Goal: Transaction & Acquisition: Purchase product/service

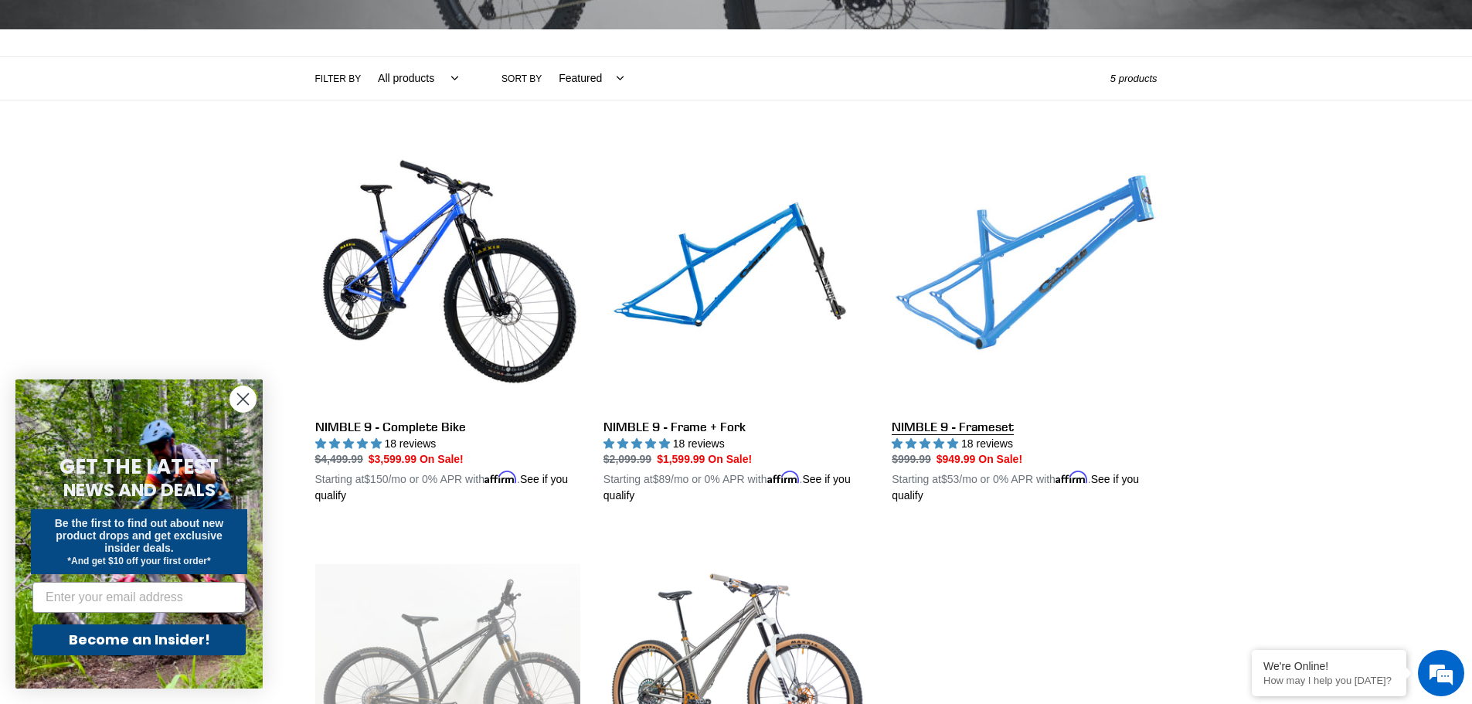
click at [972, 430] on link "NIMBLE 9 - Frameset" at bounding box center [1024, 324] width 265 height 362
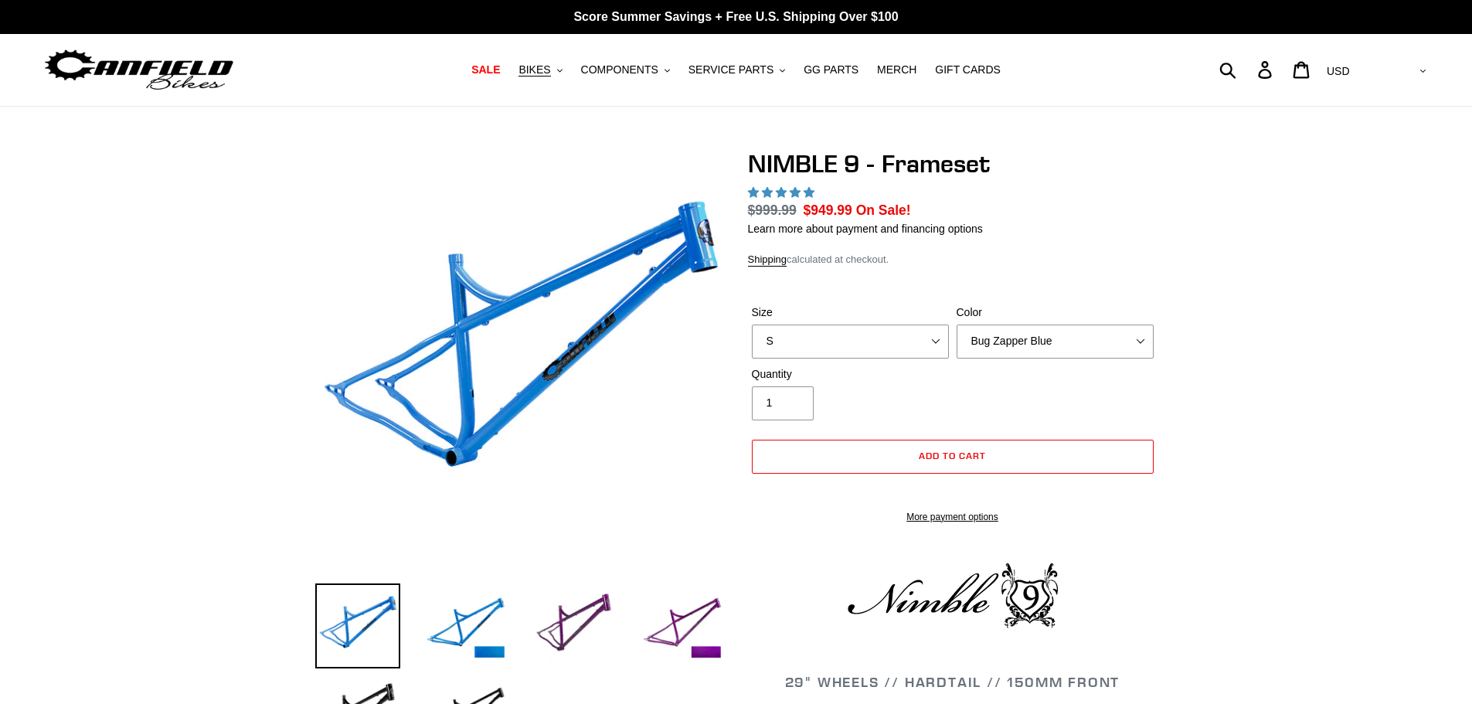
select select "highest-rating"
click at [871, 336] on select "S M L XL" at bounding box center [850, 341] width 197 height 34
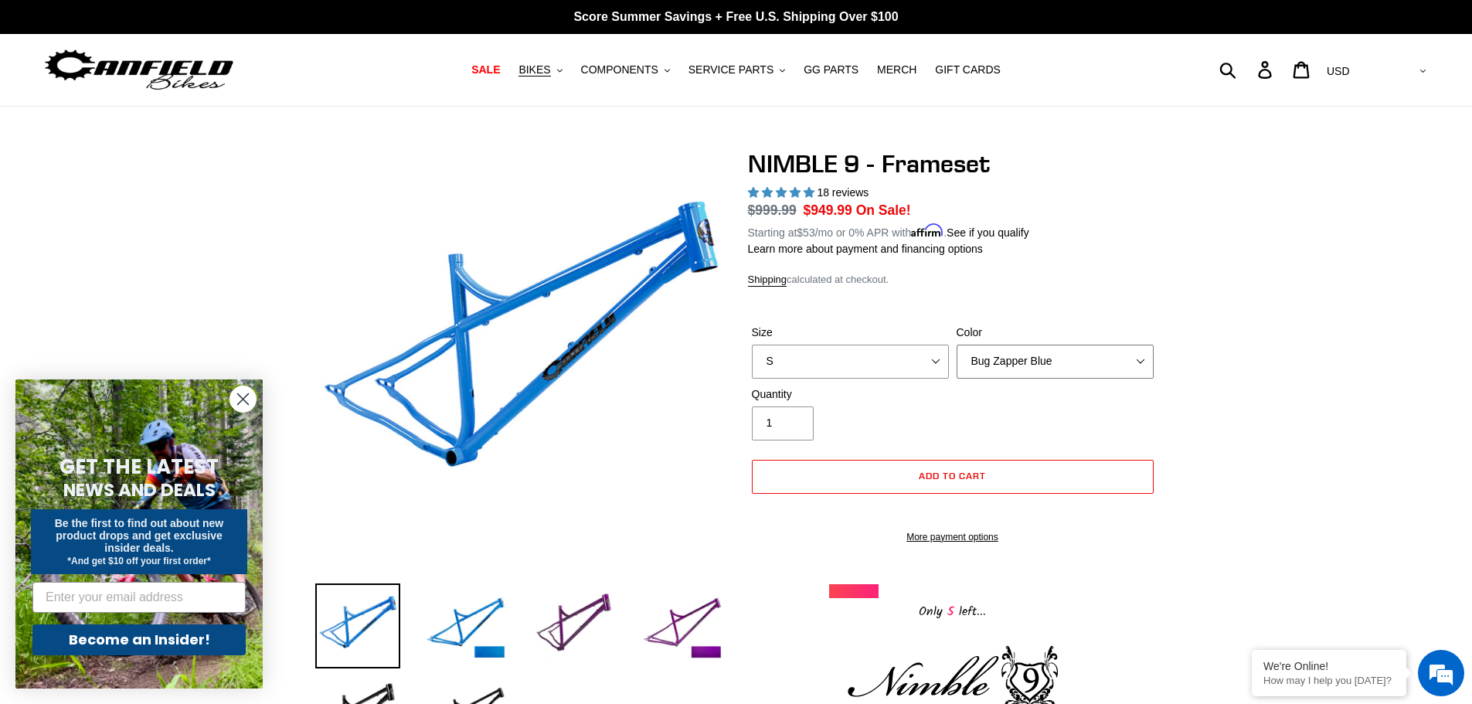
click at [1005, 356] on select "Bug Zapper Blue Purple Haze -Sold Out Galaxy Black" at bounding box center [1054, 362] width 197 height 34
click at [956, 353] on select "Bug Zapper Blue Purple Haze -Sold Out Galaxy Black" at bounding box center [1054, 362] width 197 height 34
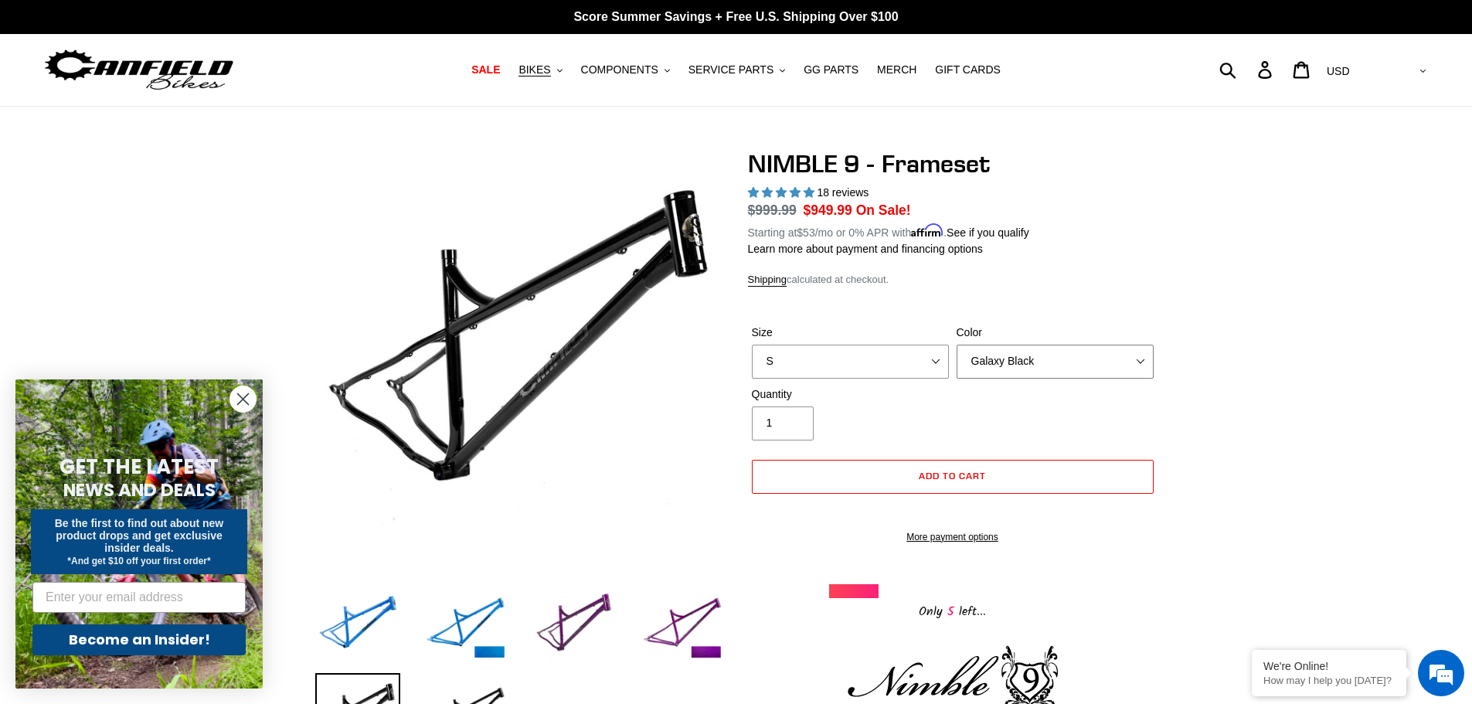
click at [1030, 379] on select "Bug Zapper Blue Purple Haze -Sold Out Galaxy Black" at bounding box center [1054, 362] width 197 height 34
click at [956, 353] on select "Bug Zapper Blue Purple Haze -Sold Out Galaxy Black" at bounding box center [1054, 362] width 197 height 34
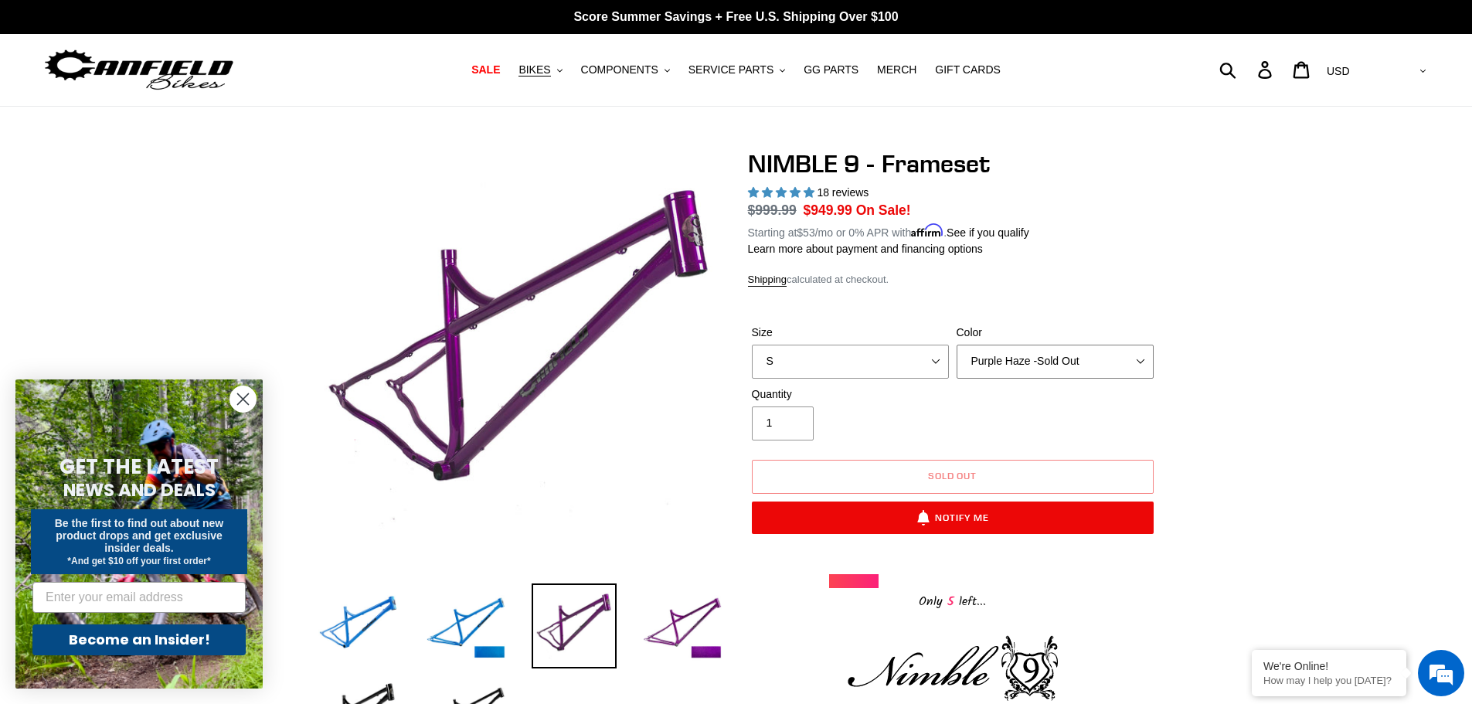
click at [1034, 379] on select "Bug Zapper Blue Purple Haze -Sold Out Galaxy Black" at bounding box center [1054, 362] width 197 height 34
select select "Bug Zapper Blue"
click at [956, 353] on select "Bug Zapper Blue Purple Haze -Sold Out Galaxy Black" at bounding box center [1054, 362] width 197 height 34
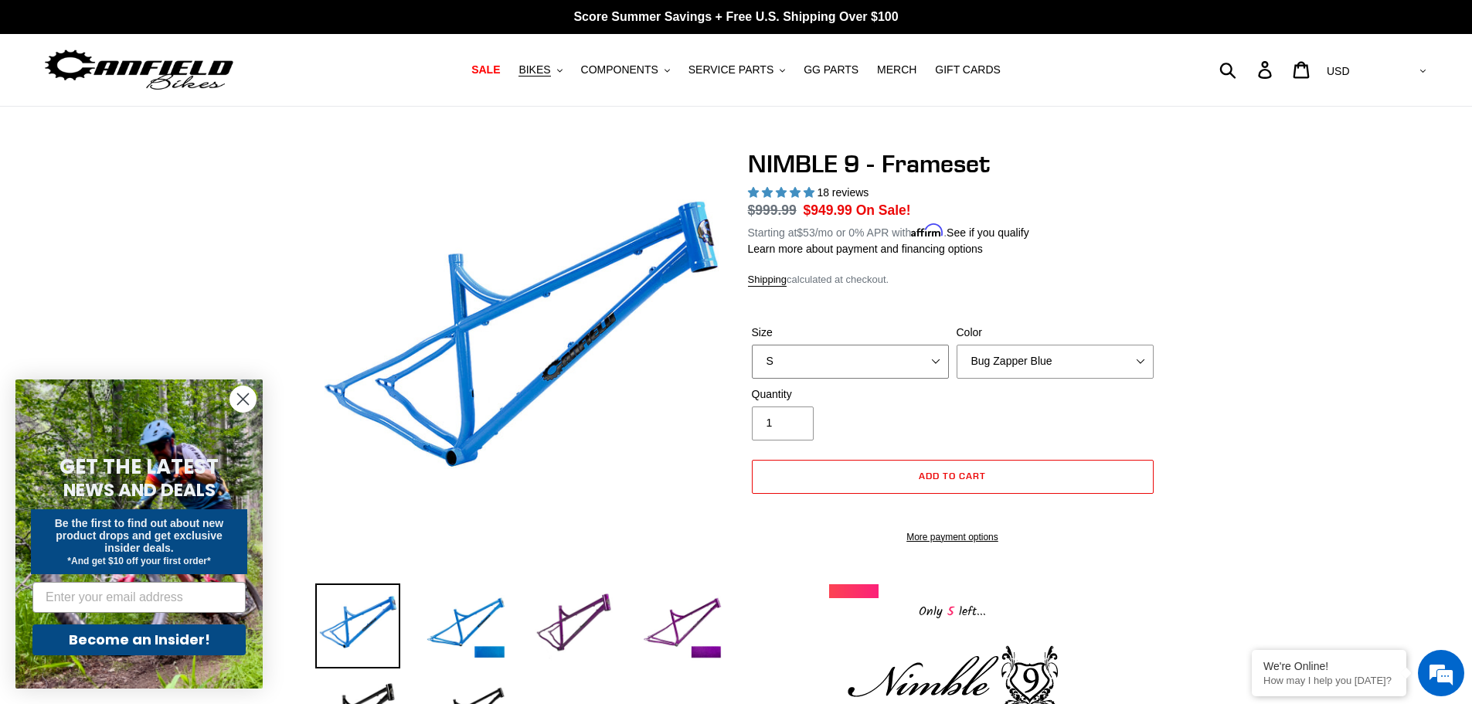
click at [929, 370] on select "S M L XL" at bounding box center [850, 362] width 197 height 34
select select "XL"
click at [752, 353] on select "S M L XL" at bounding box center [850, 362] width 197 height 34
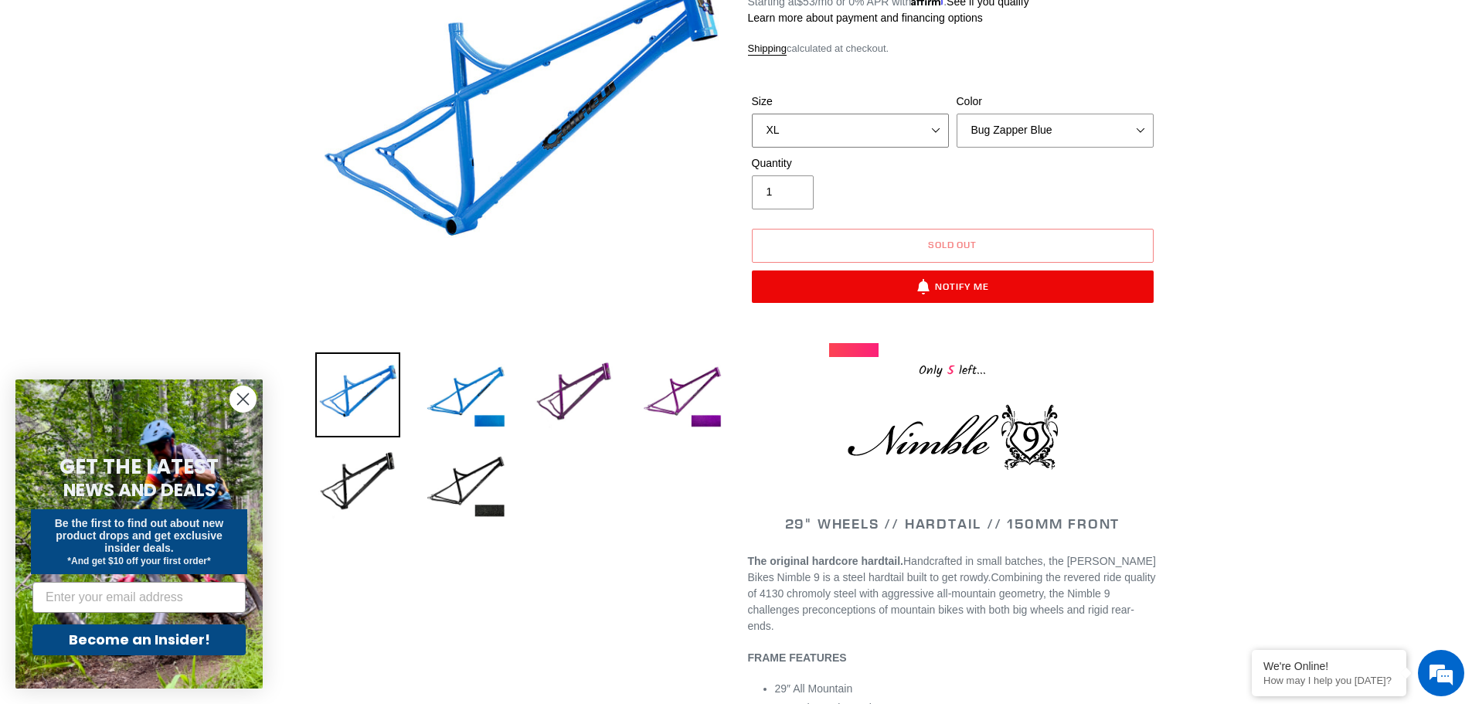
scroll to position [232, 0]
click at [246, 408] on circle "Close dialog" at bounding box center [242, 398] width 25 height 25
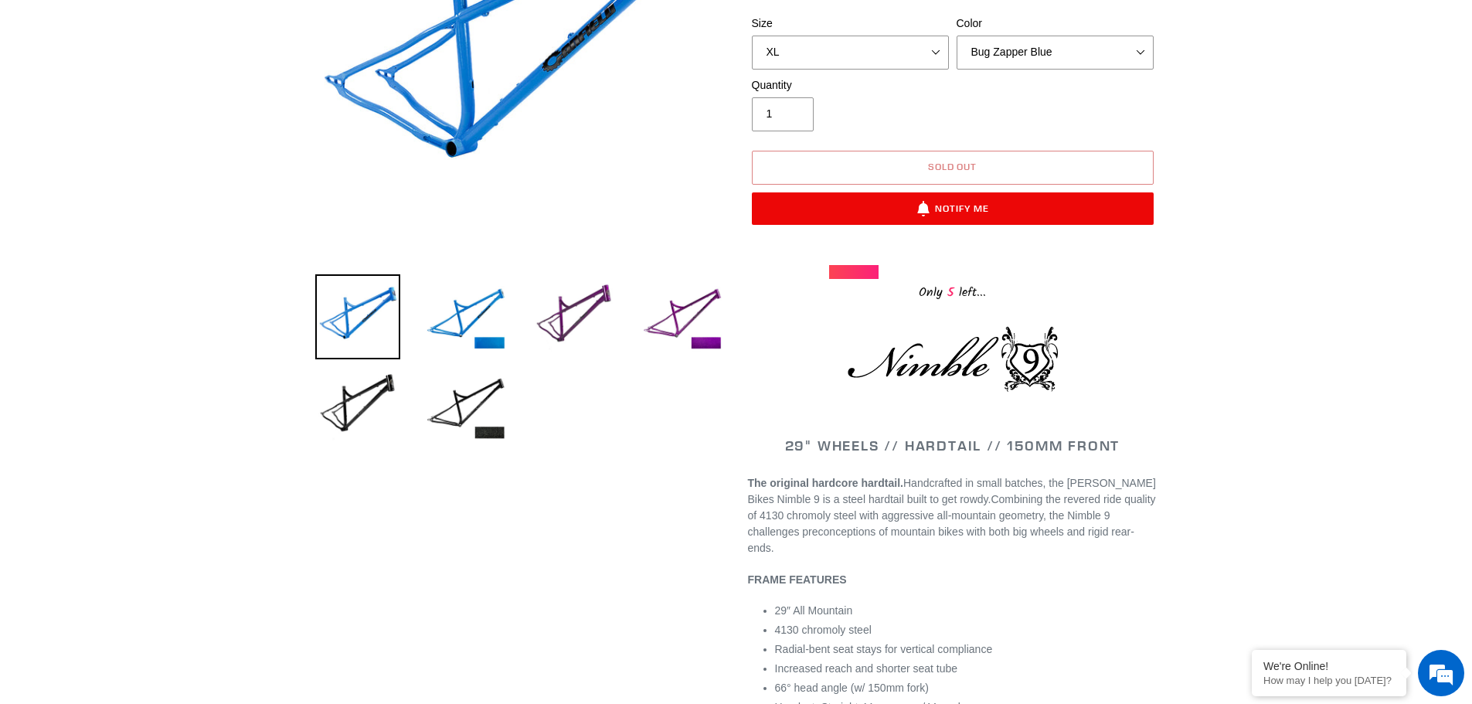
scroll to position [0, 0]
